Goal: Information Seeking & Learning: Learn about a topic

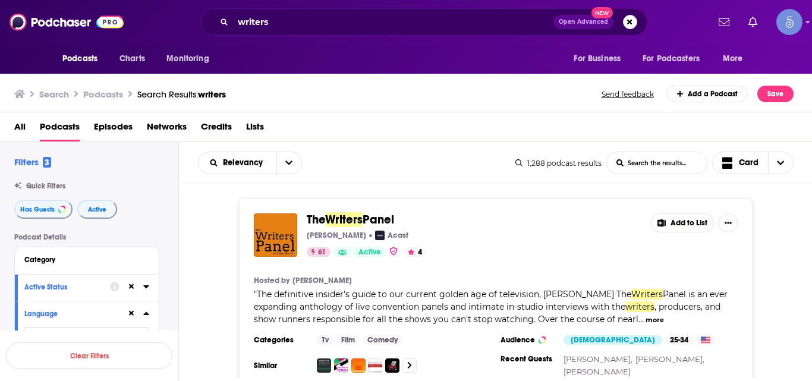
scroll to position [9002, 0]
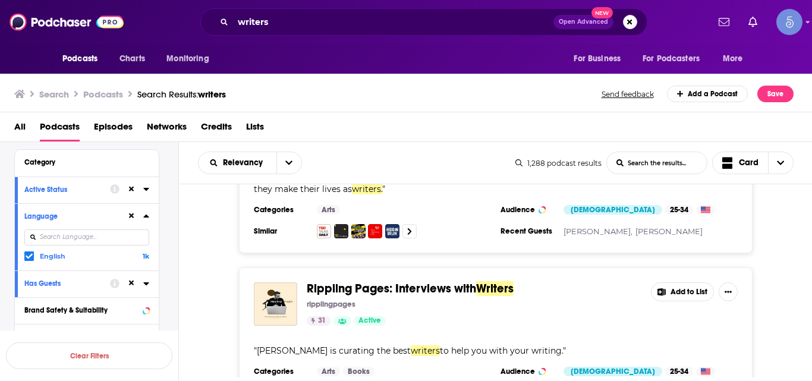
click at [547, 98] on div "Search Podcasts Search Results: writers Send feedback Add a Podcast Save" at bounding box center [404, 94] width 780 height 17
click at [197, 268] on div "Rippling Pages: Interviews with Writers ripplingpages 31 Active Add to List " L…" at bounding box center [496, 341] width 634 height 147
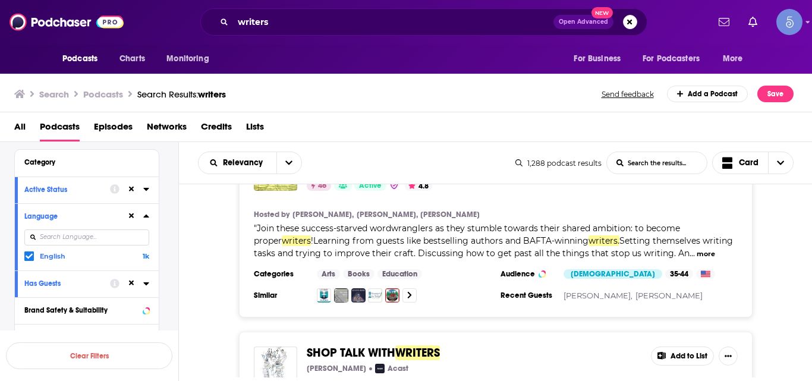
scroll to position [10898, 0]
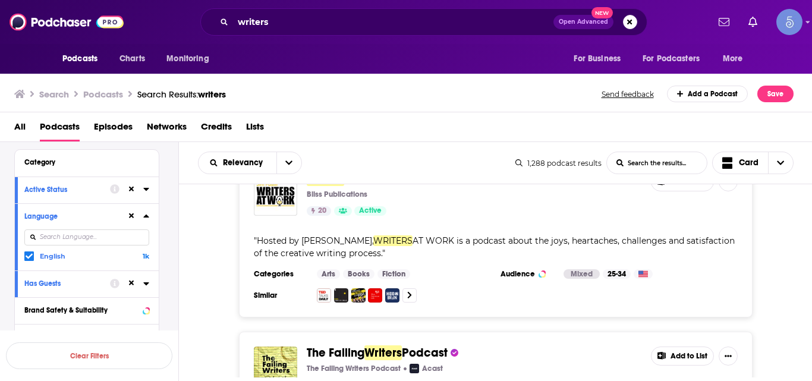
scroll to position [10769, 0]
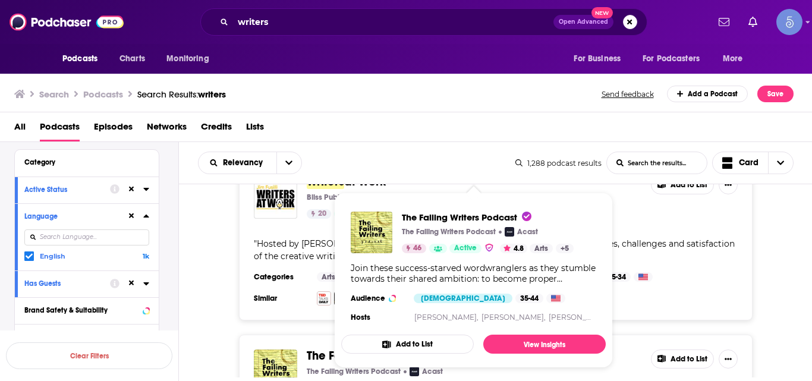
drag, startPoint x: 335, startPoint y: 233, endPoint x: 224, endPoint y: 247, distance: 111.5
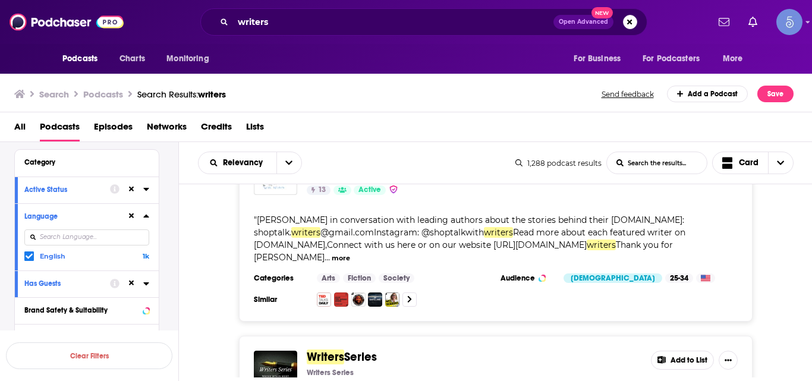
scroll to position [11334, 0]
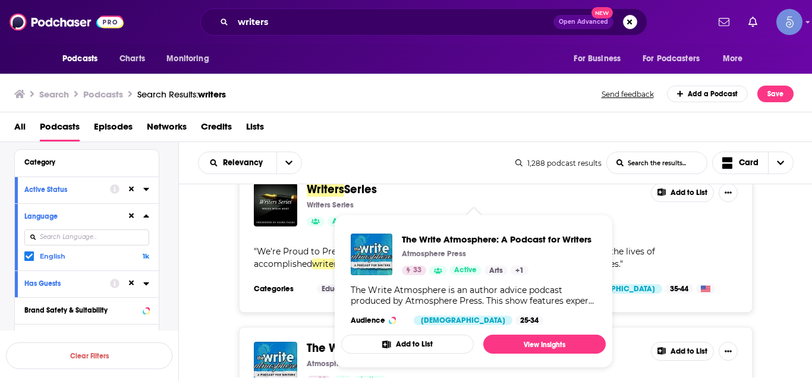
drag, startPoint x: 428, startPoint y: 242, endPoint x: 198, endPoint y: 317, distance: 241.5
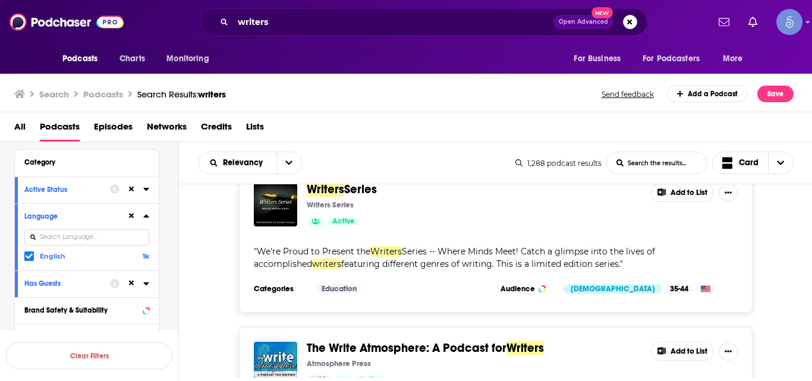
drag, startPoint x: 346, startPoint y: 227, endPoint x: 219, endPoint y: 281, distance: 137.2
drag, startPoint x: 412, startPoint y: 223, endPoint x: 212, endPoint y: 284, distance: 209.0
drag, startPoint x: 401, startPoint y: 230, endPoint x: 181, endPoint y: 286, distance: 227.0
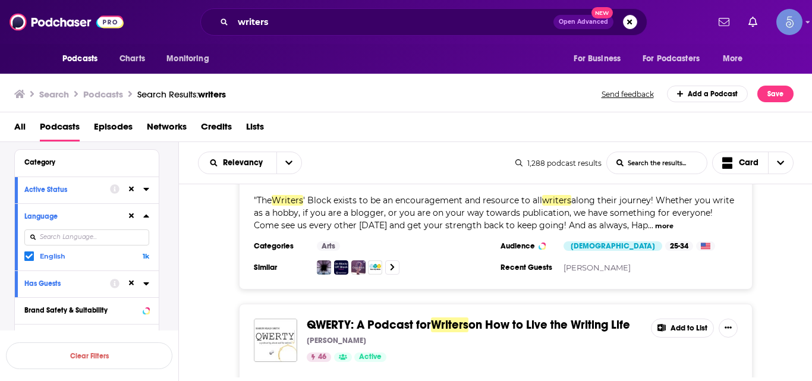
scroll to position [12244, 0]
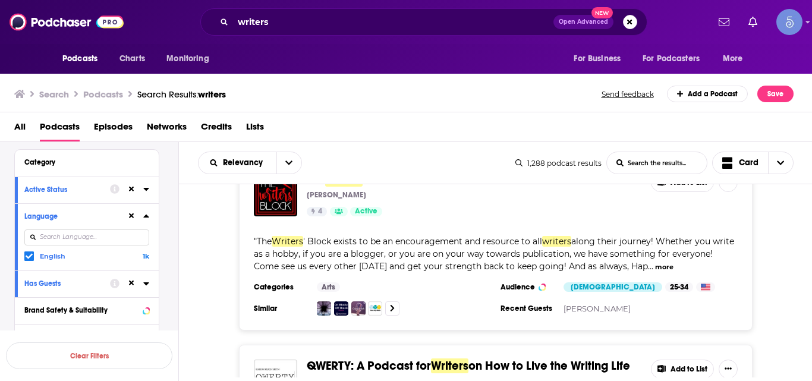
drag, startPoint x: 356, startPoint y: 221, endPoint x: 313, endPoint y: 197, distance: 49.3
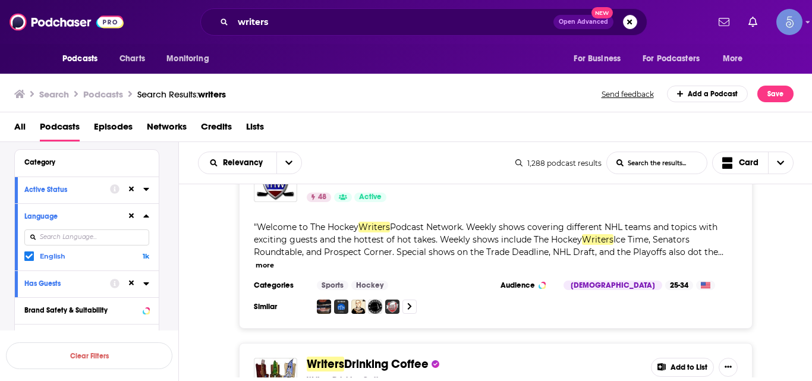
scroll to position [12657, 0]
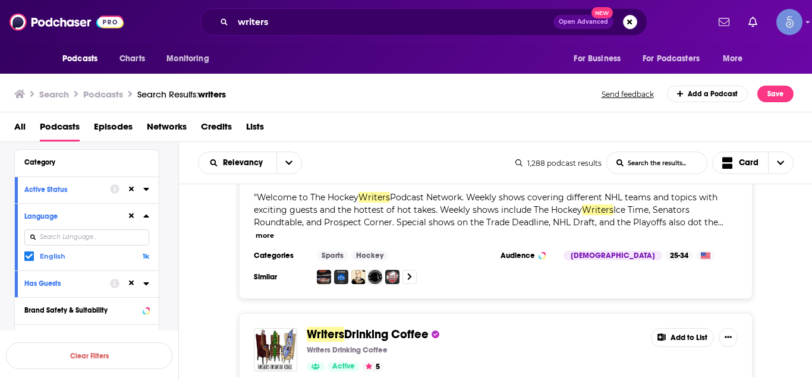
drag, startPoint x: 621, startPoint y: 135, endPoint x: 460, endPoint y: 152, distance: 162.0
click at [460, 152] on div "Search Podcasts Search Results: writers Send feedback Add a Podcast Save All Po…" at bounding box center [406, 226] width 813 height 310
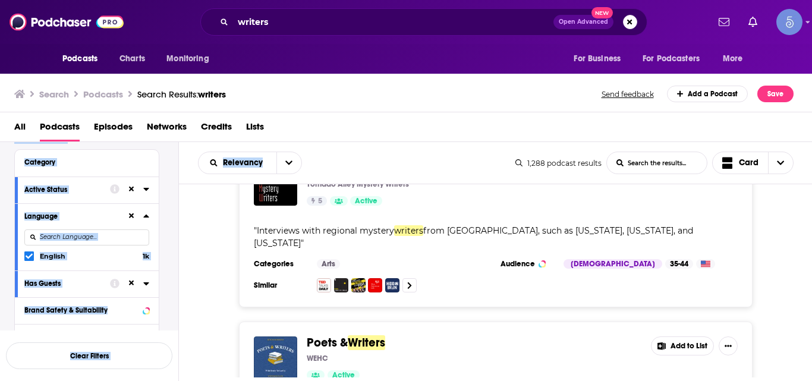
scroll to position [13641, 0]
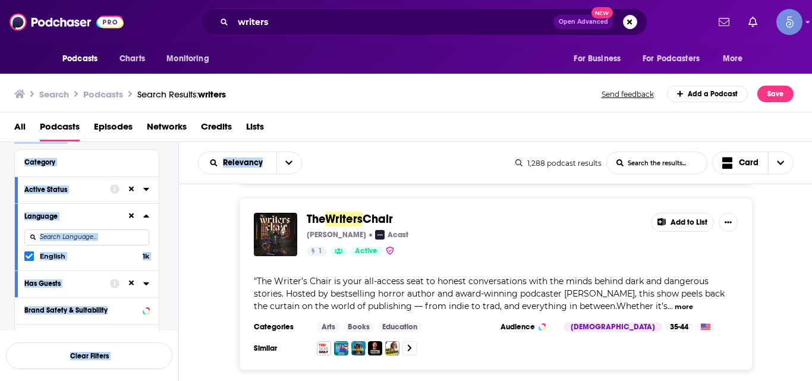
scroll to position [15800, 0]
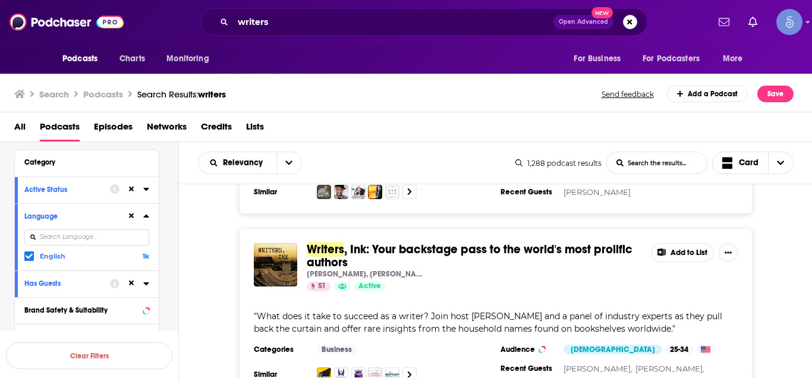
scroll to position [18134, 0]
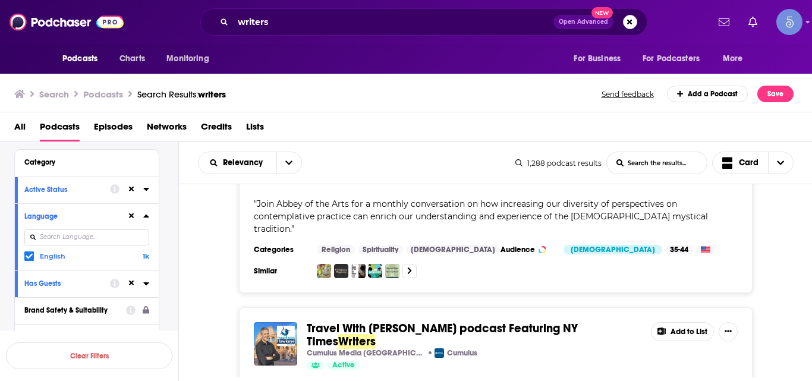
scroll to position [19821, 0]
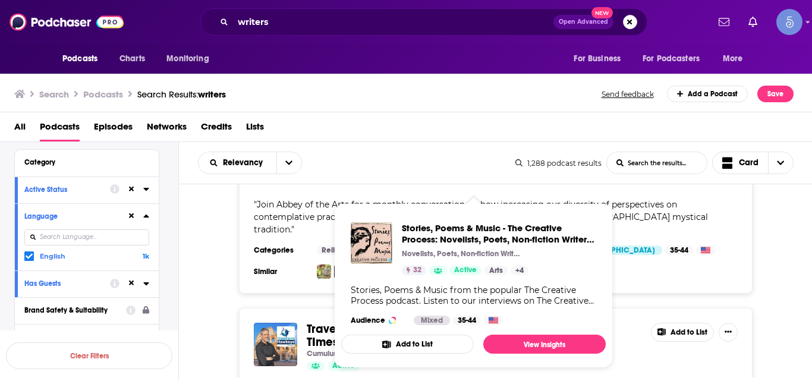
click at [340, 276] on span "Stories, Poems & Music - The Creative Process: Novelists, Poets, Non-fiction Wr…" at bounding box center [473, 285] width 279 height 179
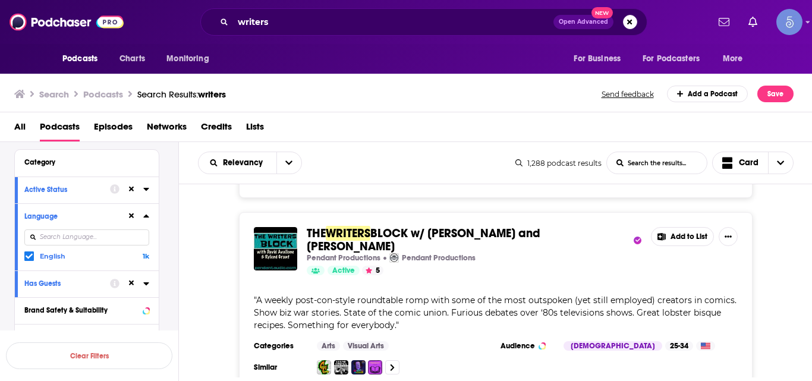
scroll to position [22742, 0]
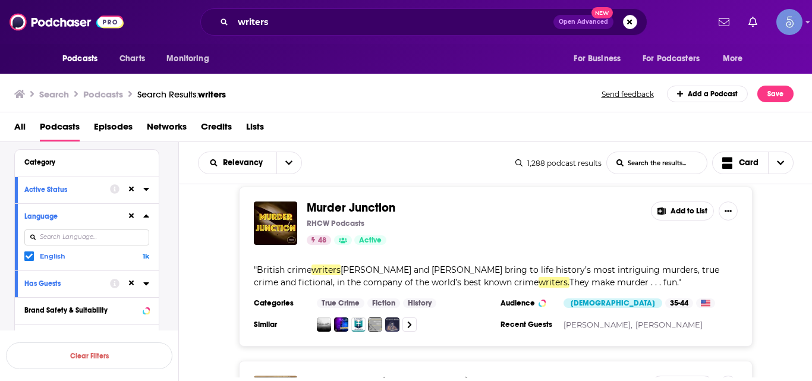
scroll to position [24555, 0]
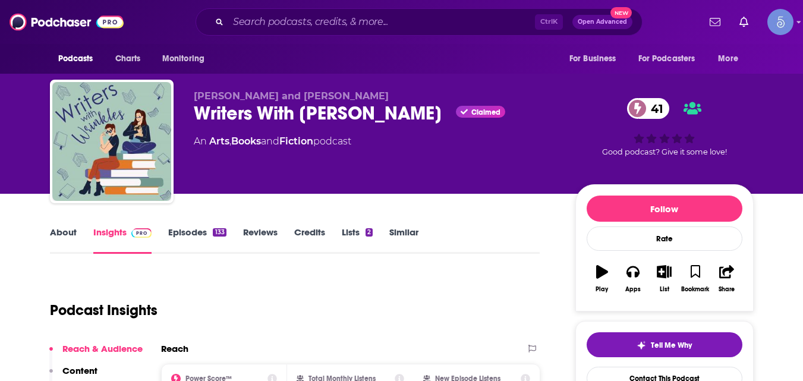
click at [192, 112] on div "Beth McMullen and Lisa Schmid Writers With Wrinkles Claimed 41 An Arts , Books …" at bounding box center [402, 144] width 704 height 128
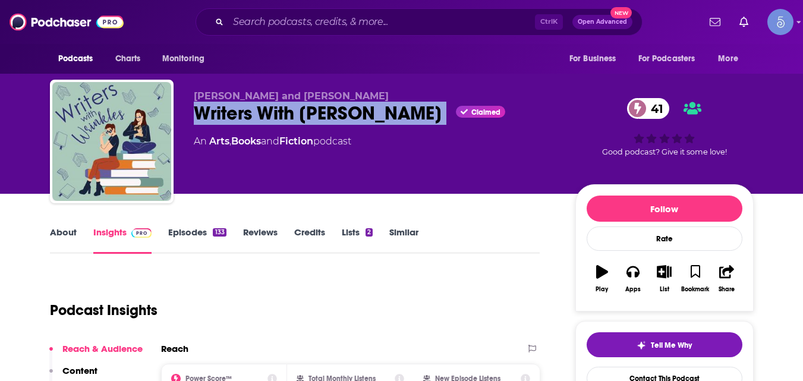
click at [192, 112] on div "Beth McMullen and Lisa Schmid Writers With Wrinkles Claimed 41 An Arts , Books …" at bounding box center [402, 144] width 704 height 128
copy div "Writers With Wrinkles"
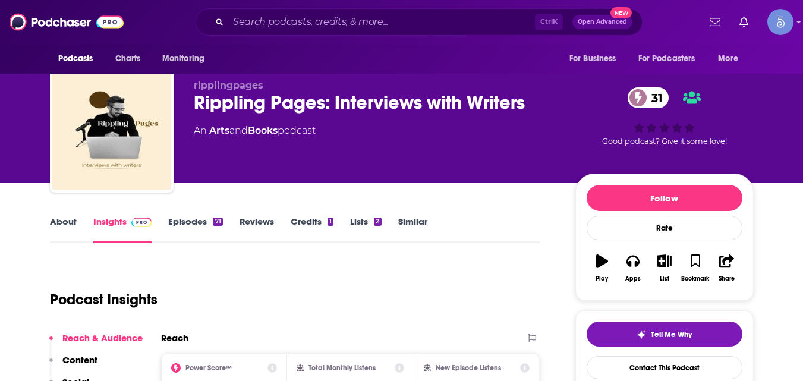
scroll to position [7, 0]
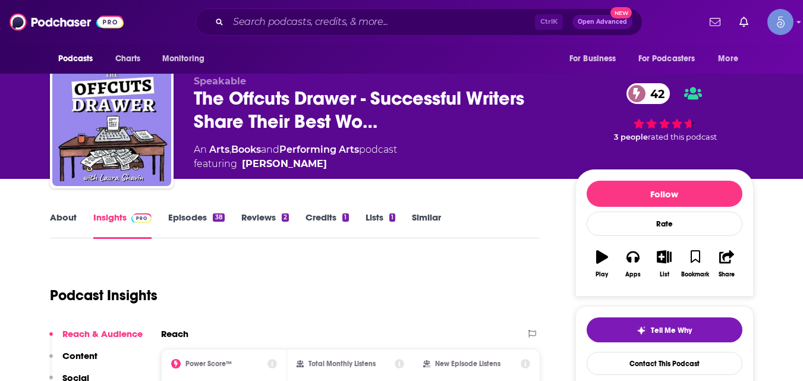
scroll to position [14, 0]
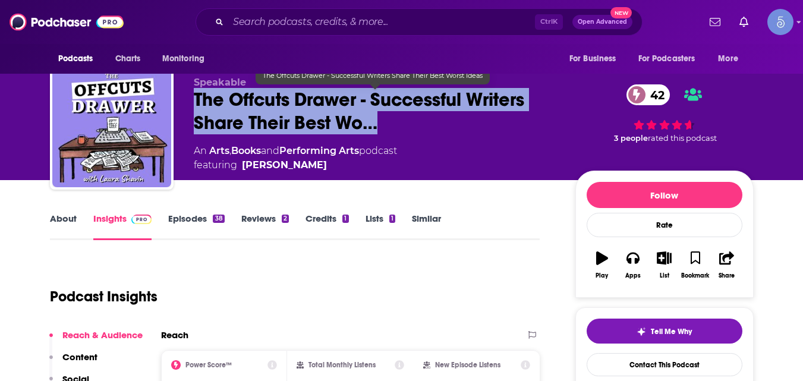
drag, startPoint x: 194, startPoint y: 100, endPoint x: 390, endPoint y: 121, distance: 196.8
click at [390, 121] on span "The Offcuts Drawer - Successful Writers Share Their Best Wo…" at bounding box center [375, 111] width 363 height 46
copy h2 "The Offcuts Drawer - Successful Writers Share Their Best Wo…"
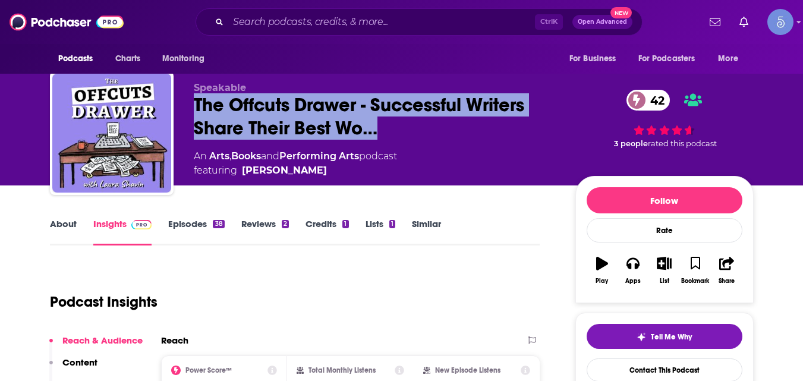
scroll to position [0, 0]
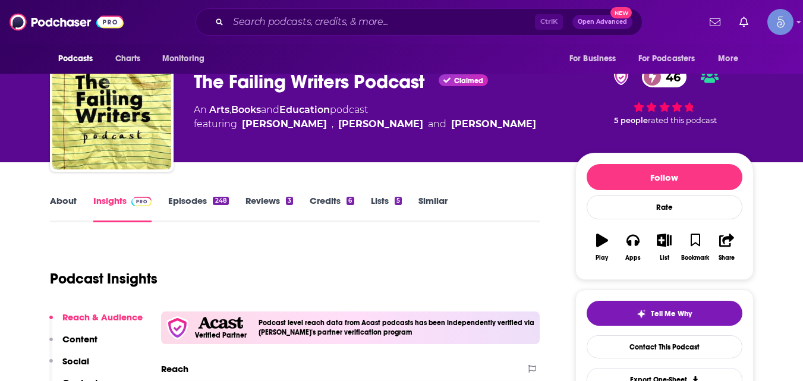
scroll to position [30, 0]
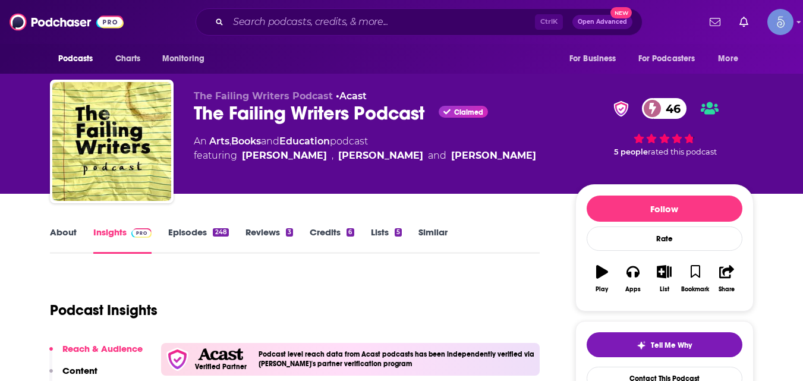
click at [196, 116] on div "The Failing Writers Podcast Claimed 46" at bounding box center [375, 113] width 363 height 23
drag, startPoint x: 200, startPoint y: 115, endPoint x: 296, endPoint y: 112, distance: 95.2
click at [296, 112] on div "The Failing Writers Podcast Claimed 46" at bounding box center [375, 113] width 363 height 23
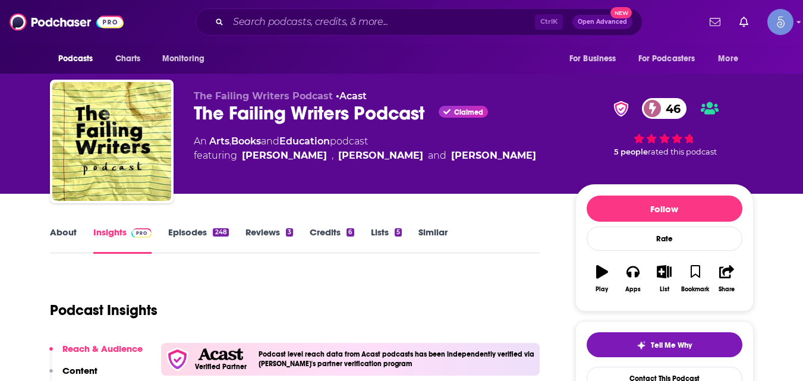
click at [202, 119] on div "The Failing Writers Podcast Claimed 46" at bounding box center [375, 113] width 363 height 23
click at [189, 114] on div "The Failing Writers Podcast • Acast The Failing Writers Podcast Claimed 46 An A…" at bounding box center [402, 144] width 704 height 128
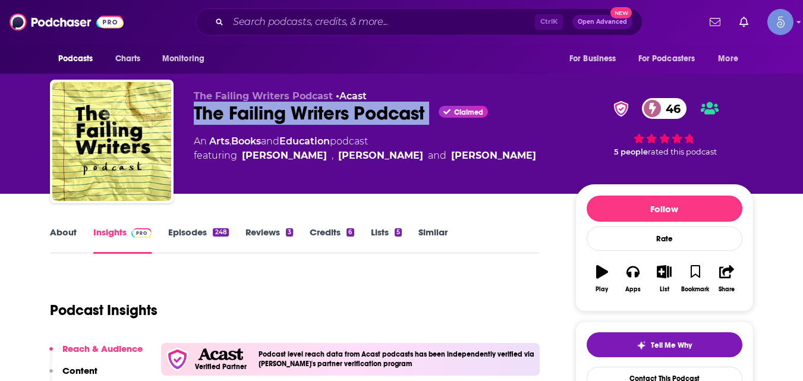
drag, startPoint x: 190, startPoint y: 114, endPoint x: 434, endPoint y: 111, distance: 243.8
click at [434, 111] on div "The Failing Writers Podcast • Acast The Failing Writers Podcast Claimed 46 An A…" at bounding box center [402, 144] width 704 height 128
copy div "The Failing Writers Podcast"
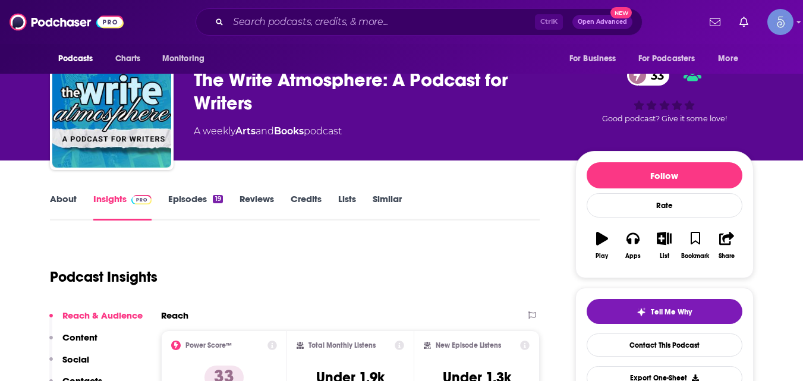
scroll to position [33, 0]
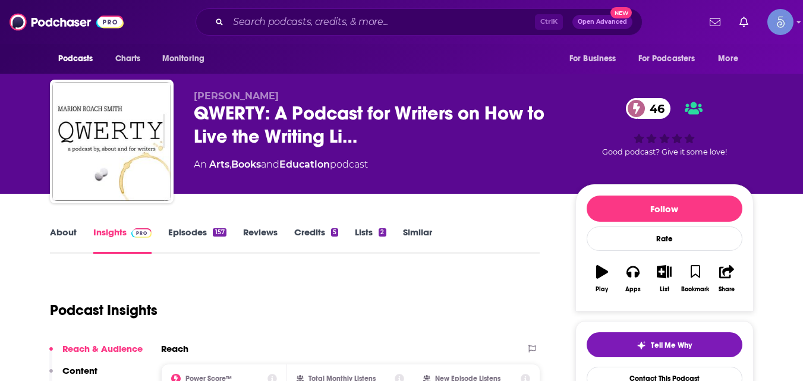
click at [64, 236] on link "About" at bounding box center [63, 240] width 27 height 27
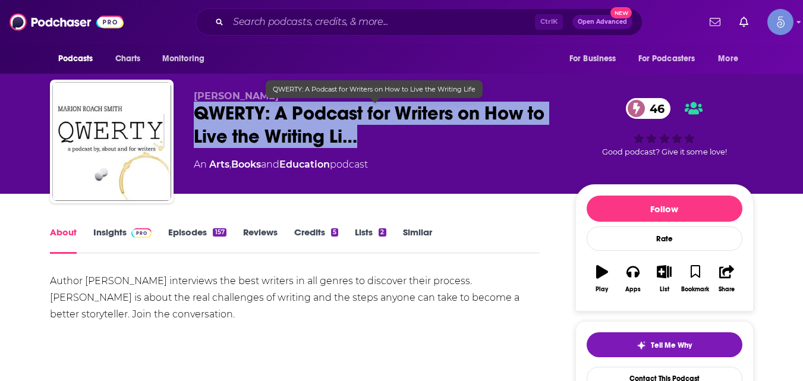
drag, startPoint x: 190, startPoint y: 114, endPoint x: 363, endPoint y: 134, distance: 174.8
click at [363, 134] on div "Marion Roach Smith QWERTY: A Podcast for Writers on How to Live the Writing Li……" at bounding box center [402, 144] width 704 height 128
copy h1 "QWERTY: A Podcast for Writers on How to Live the Writing Li…"
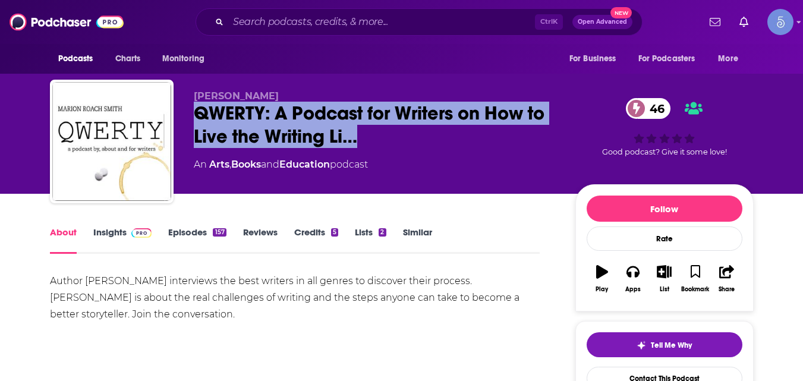
click at [124, 235] on link "Insights" at bounding box center [122, 240] width 59 height 27
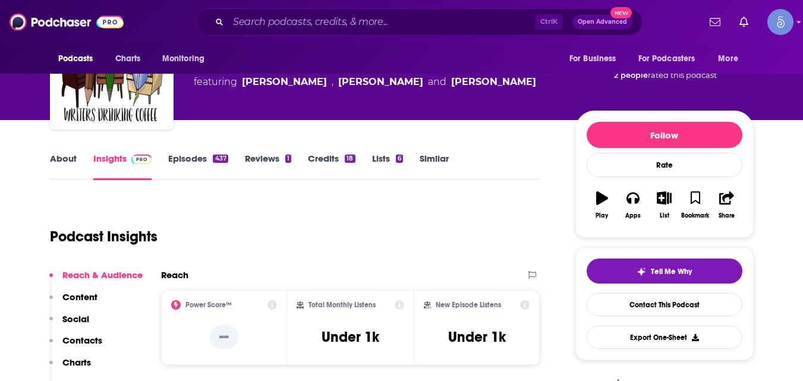
scroll to position [69, 0]
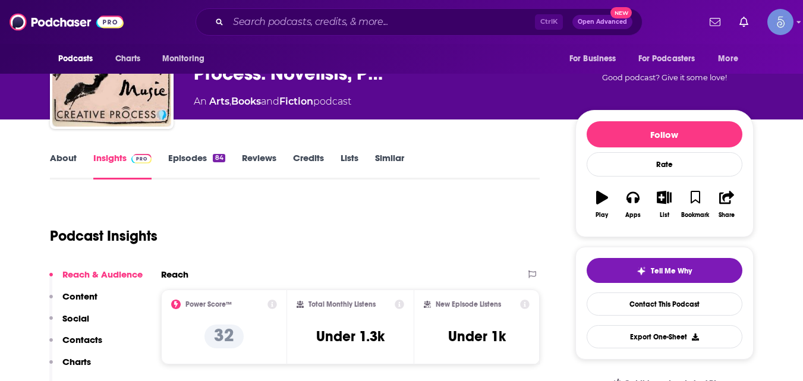
scroll to position [107, 0]
